Goal: Transaction & Acquisition: Book appointment/travel/reservation

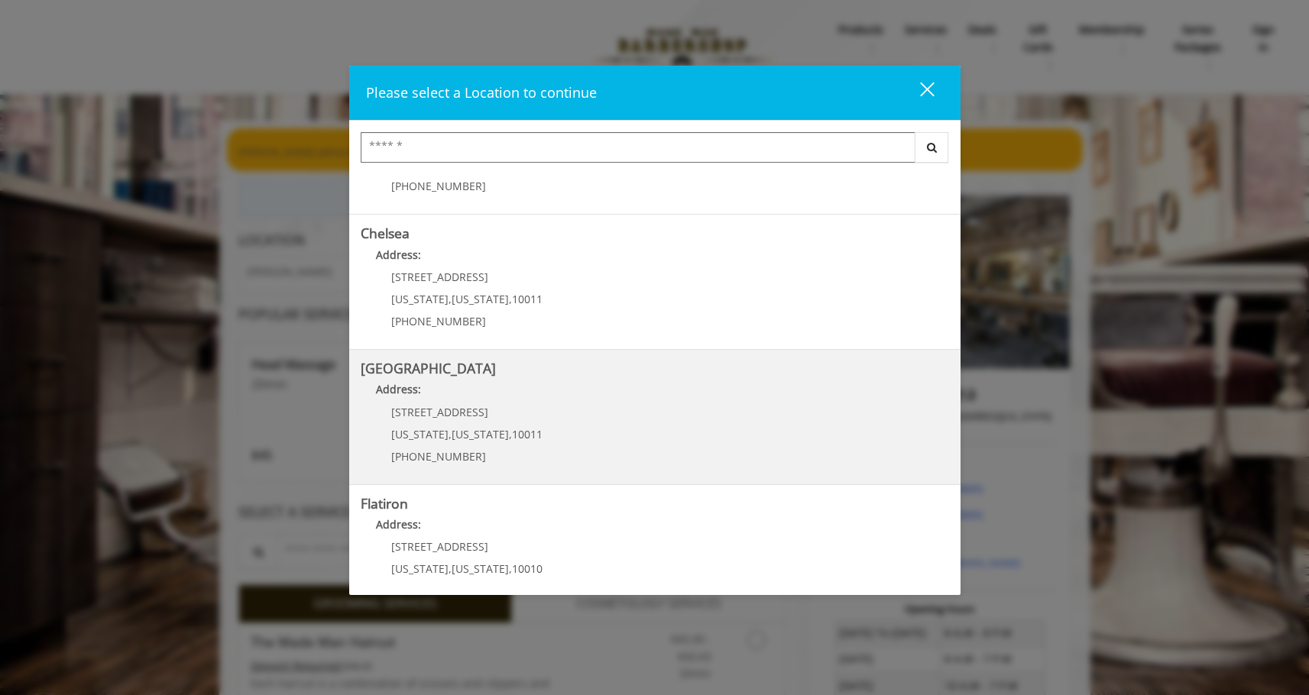
scroll to position [101, 0]
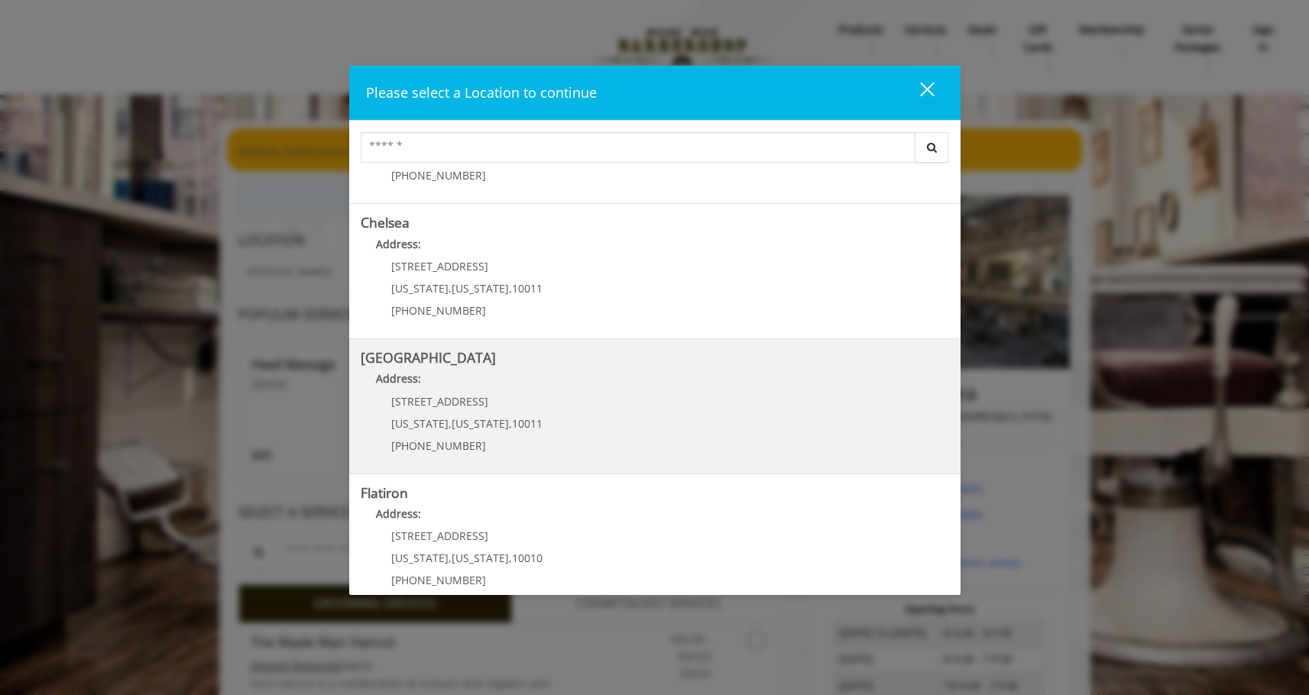
click at [562, 376] on Street "Address:" at bounding box center [655, 383] width 588 height 24
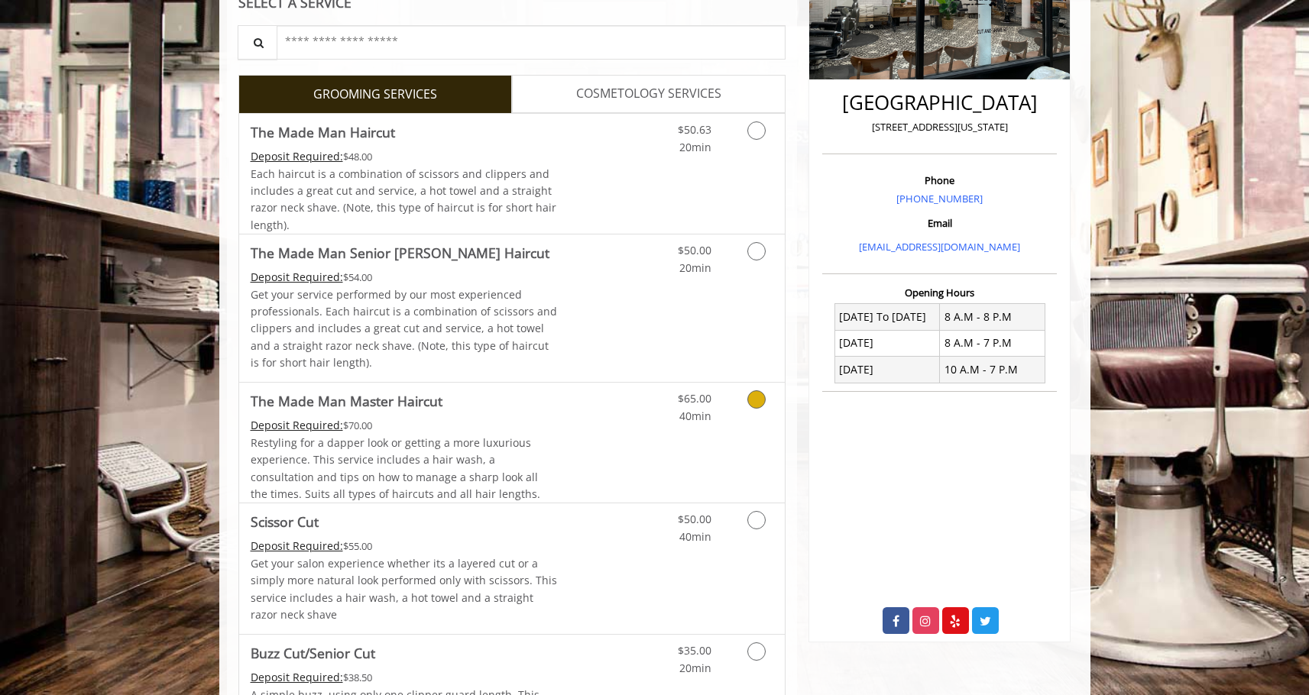
scroll to position [310, 0]
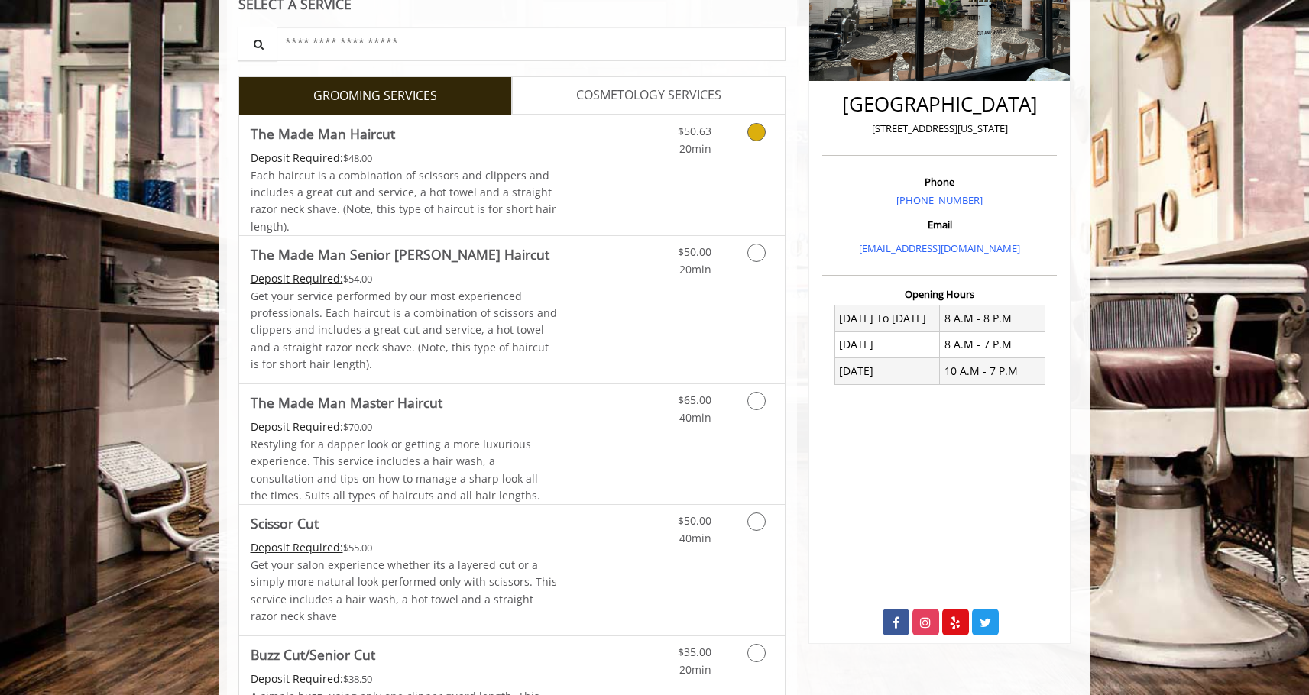
click at [604, 189] on link "Discounted Price" at bounding box center [602, 175] width 91 height 120
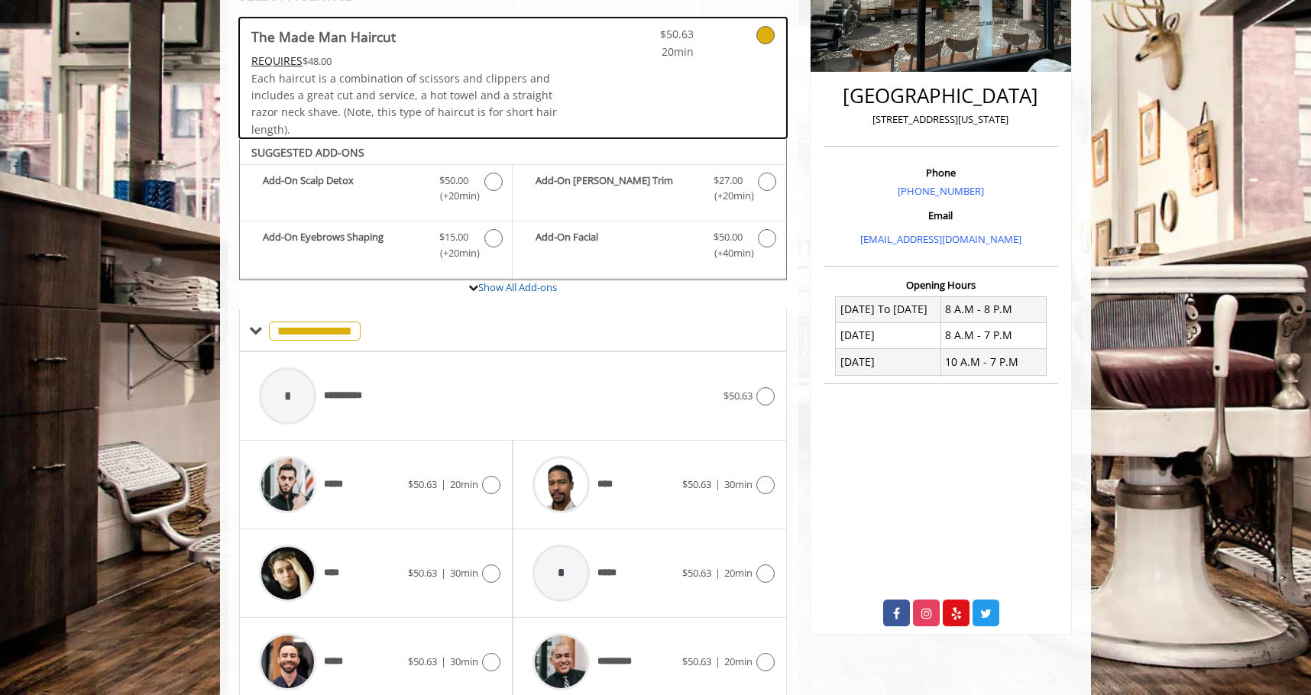
scroll to position [384, 0]
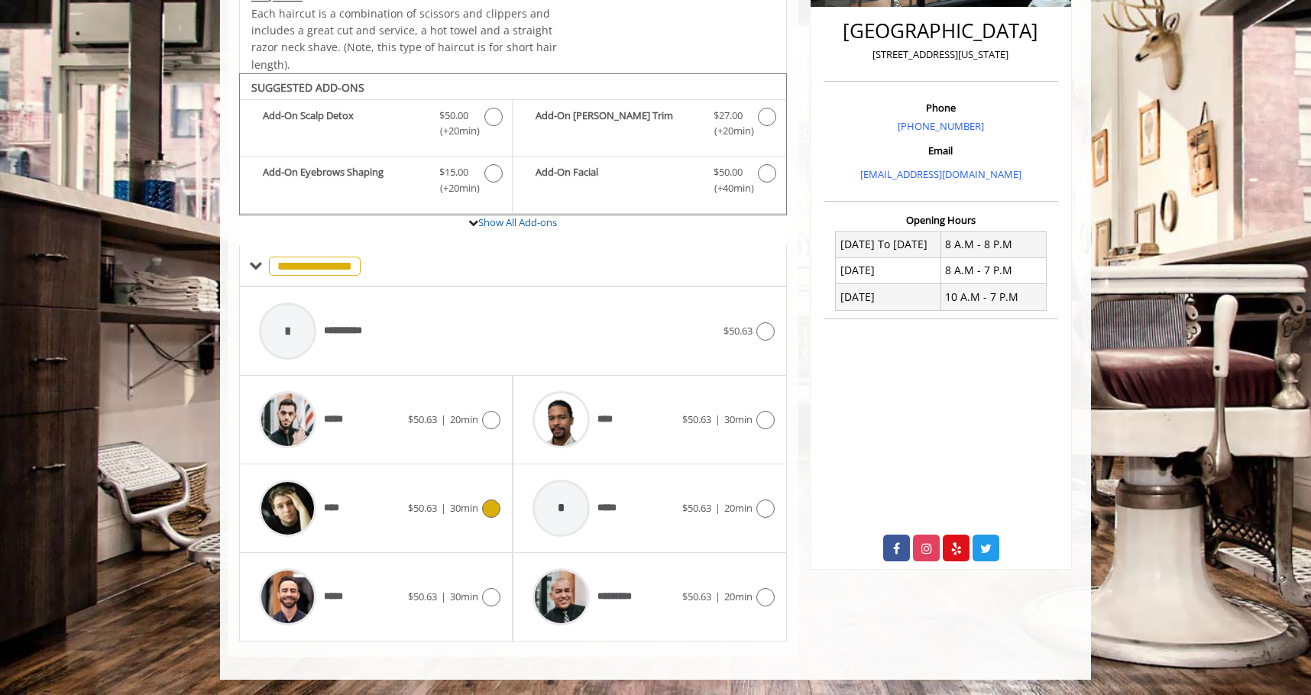
click at [403, 507] on div "****" at bounding box center [329, 508] width 157 height 73
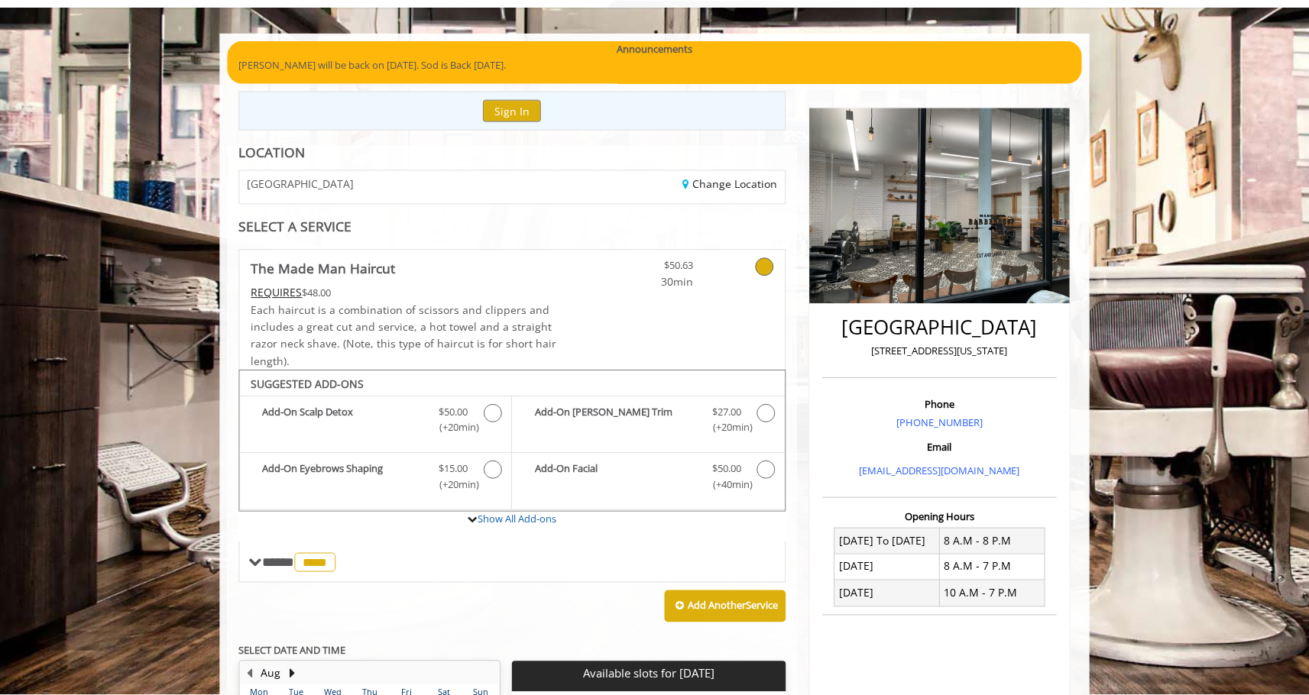
scroll to position [57, 0]
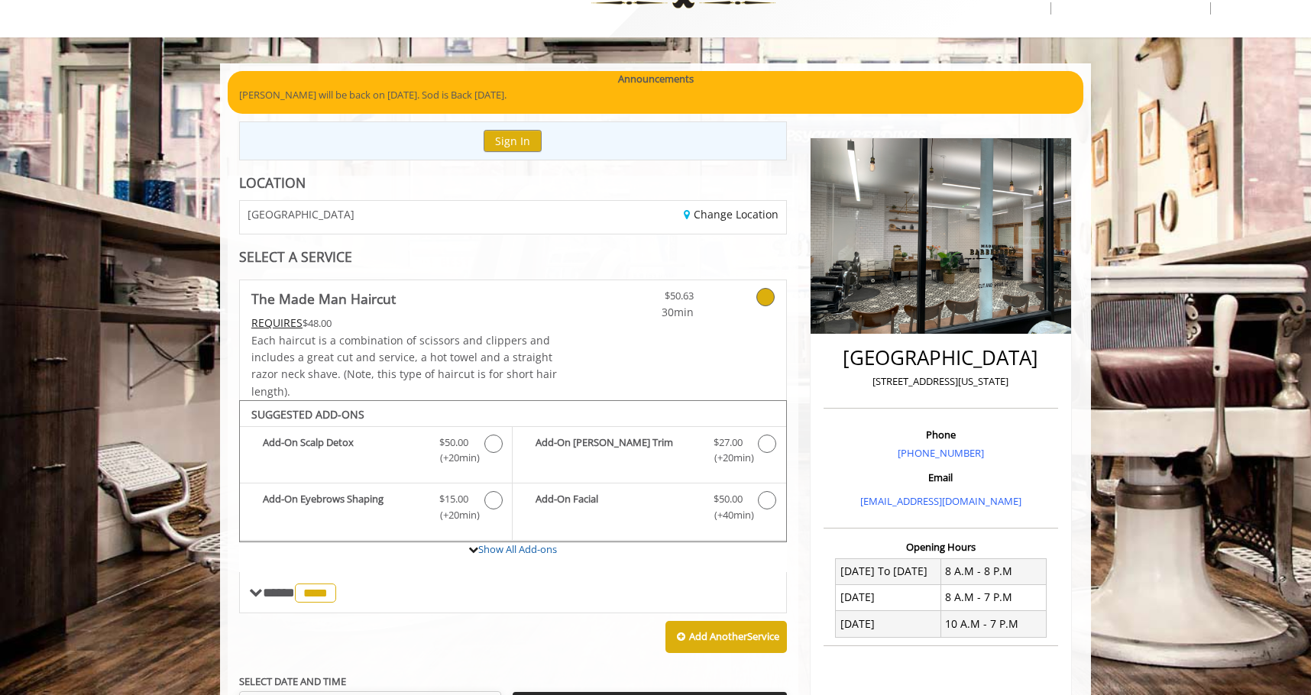
click at [606, 313] on span "30min" at bounding box center [649, 312] width 90 height 17
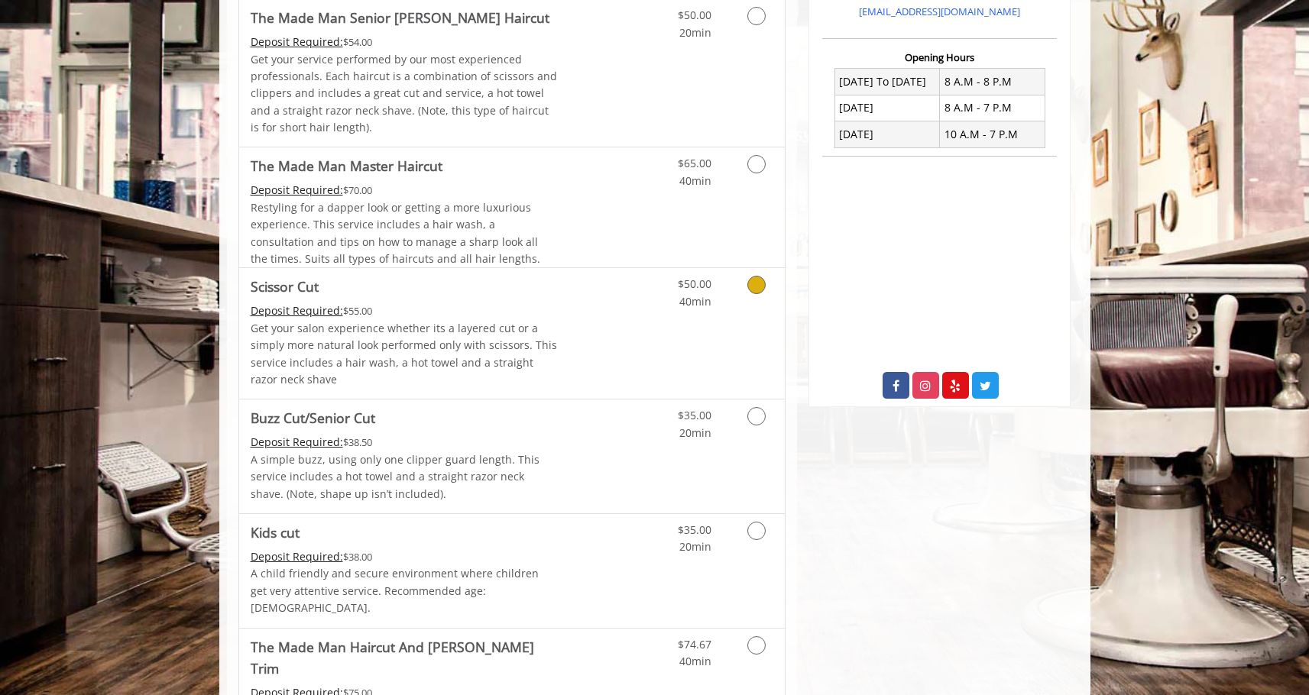
scroll to position [588, 0]
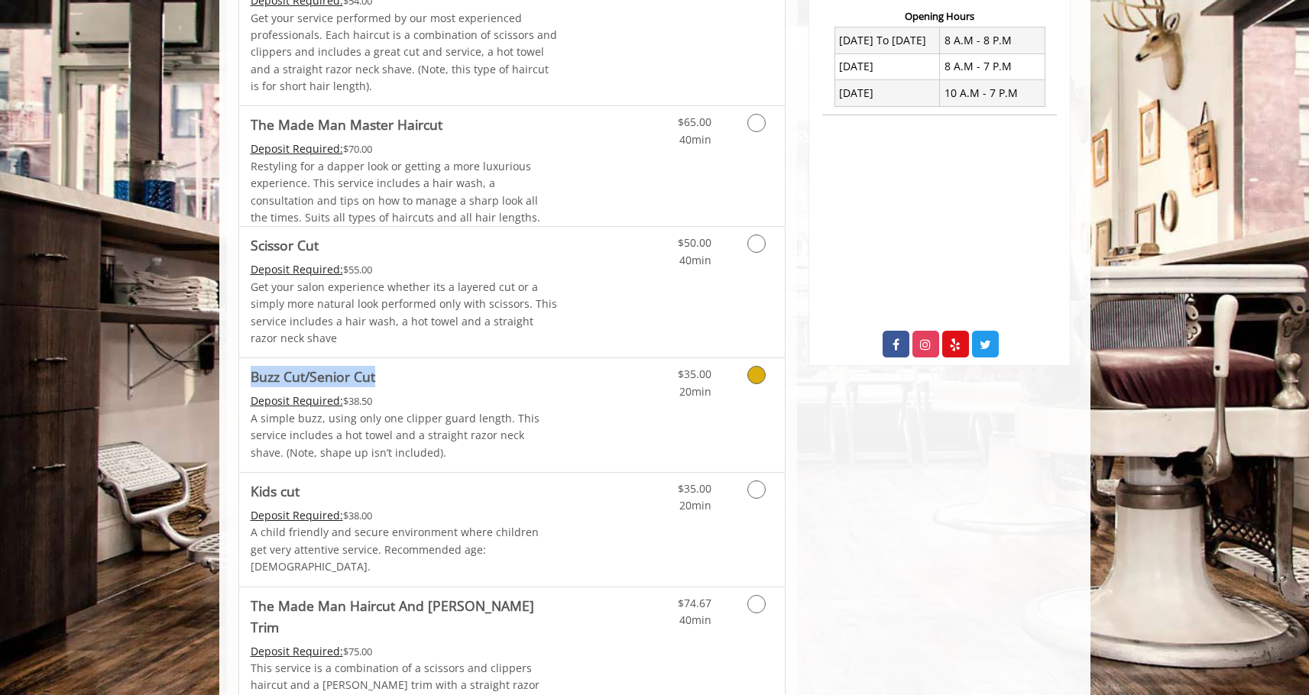
drag, startPoint x: 384, startPoint y: 377, endPoint x: 248, endPoint y: 376, distance: 135.3
click at [248, 376] on div "Buzz Cut/Senior Cut Deposit Required: $38.50 A simple buzz, using only one clip…" at bounding box center [398, 415] width 319 height 114
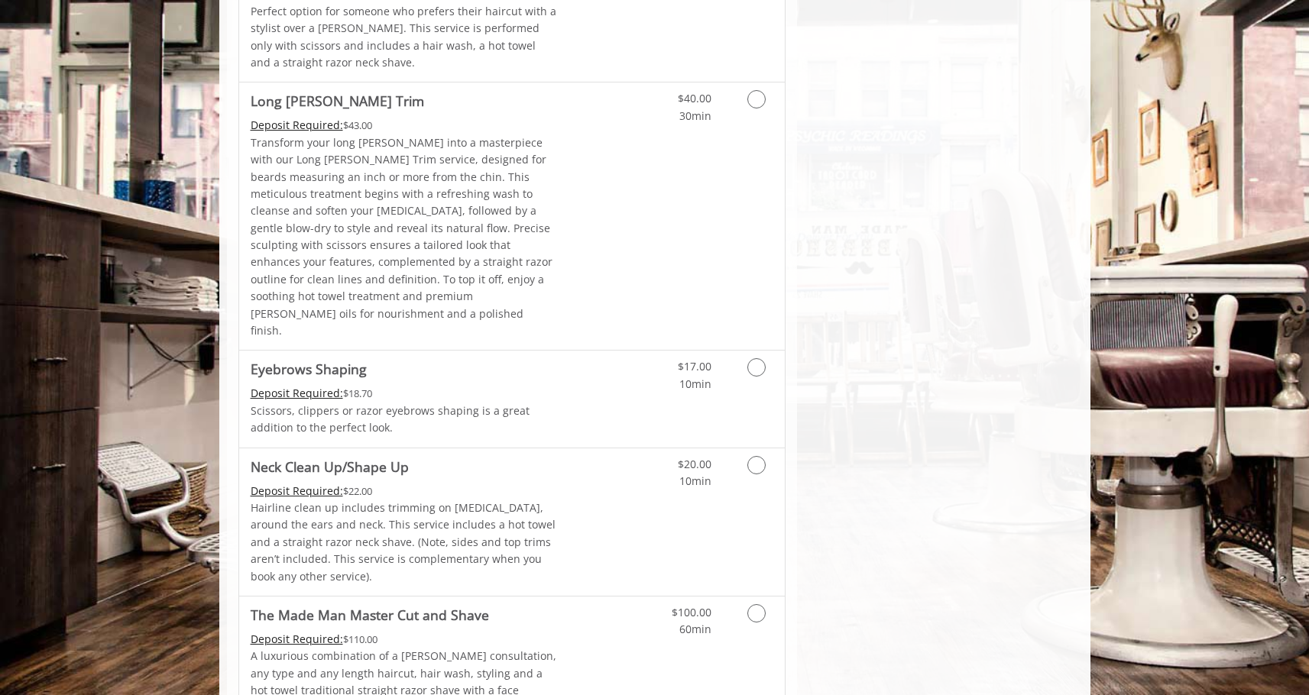
scroll to position [2145, 0]
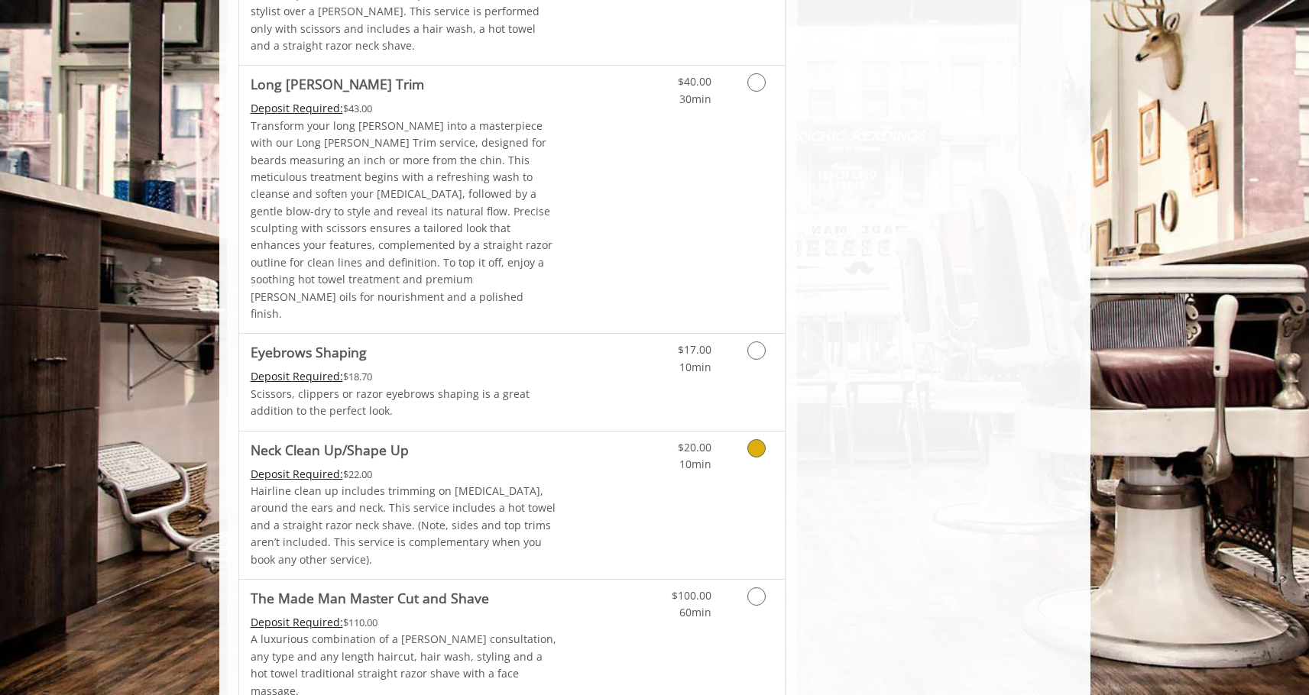
drag, startPoint x: 251, startPoint y: 300, endPoint x: 422, endPoint y: 293, distance: 171.3
click at [422, 432] on link "Neck Clean Up/Shape Up Deposit Required: $22.00 Hairline clean up includes trim…" at bounding box center [404, 505] width 307 height 147
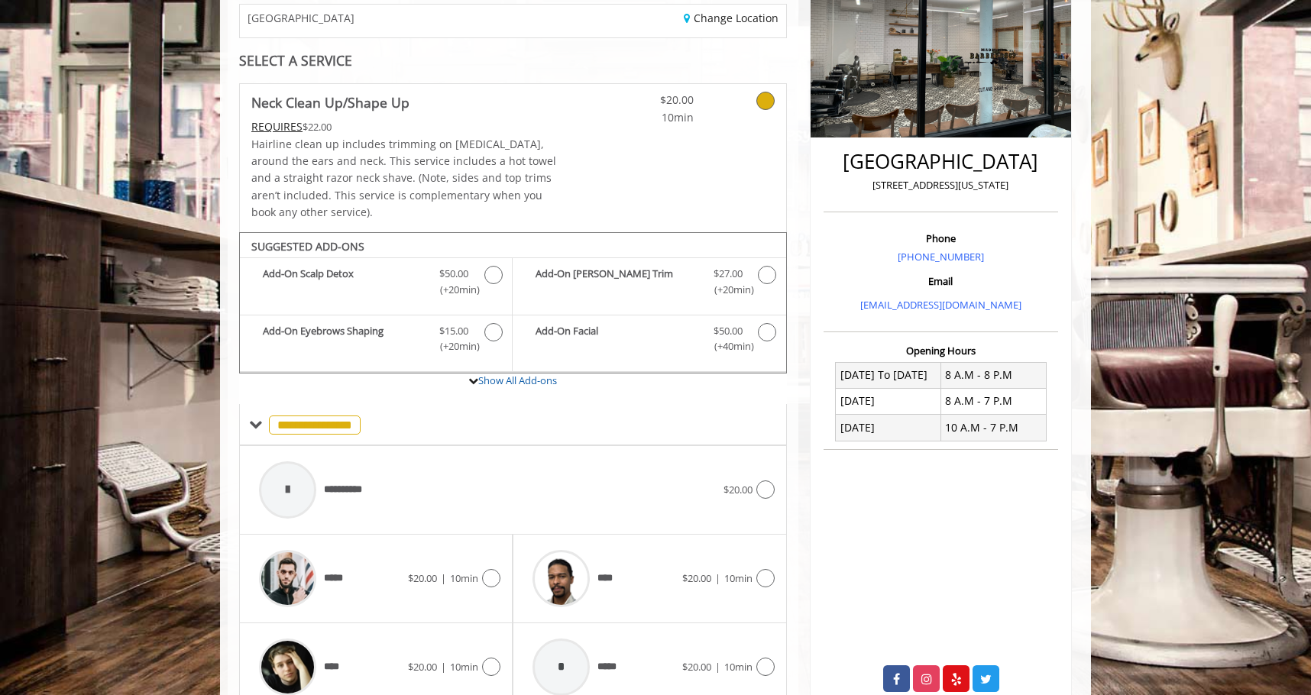
scroll to position [203, 0]
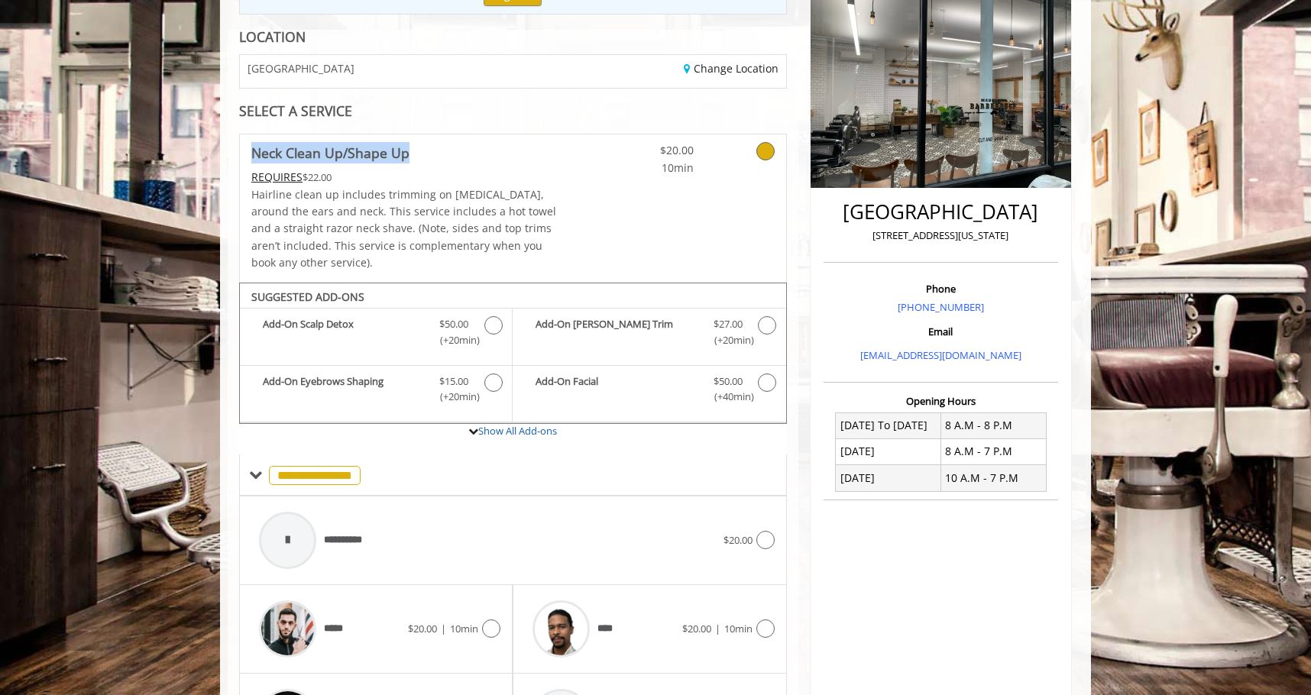
drag, startPoint x: 415, startPoint y: 151, endPoint x: 253, endPoint y: 154, distance: 162.1
click at [253, 154] on span "Neck Clean Up/Shape Up" at bounding box center [404, 152] width 307 height 21
